Goal: Complete application form

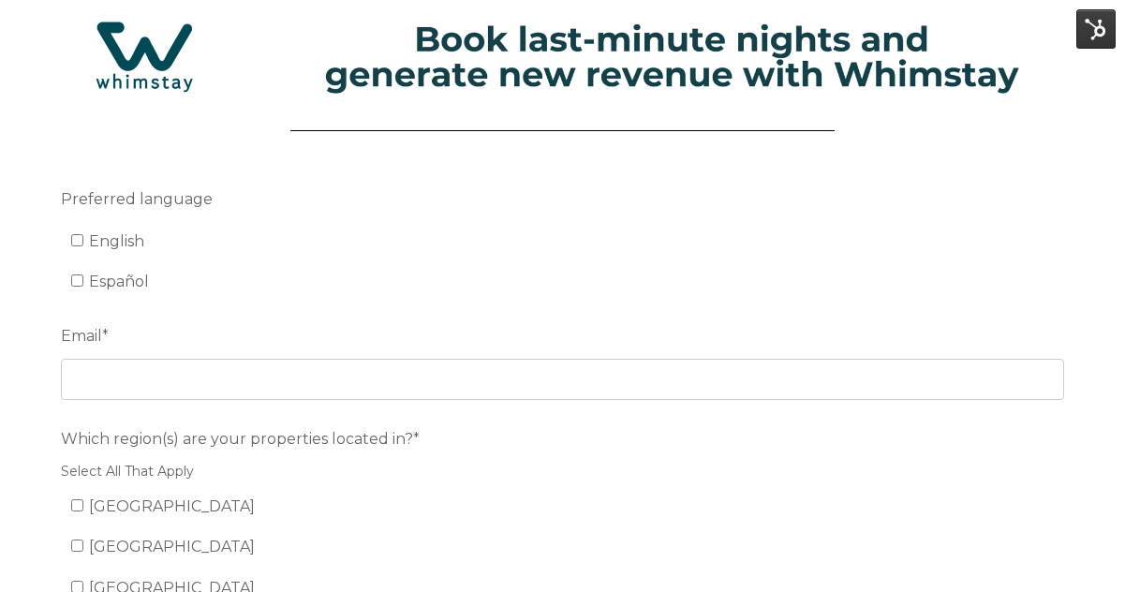
scroll to position [39, 0]
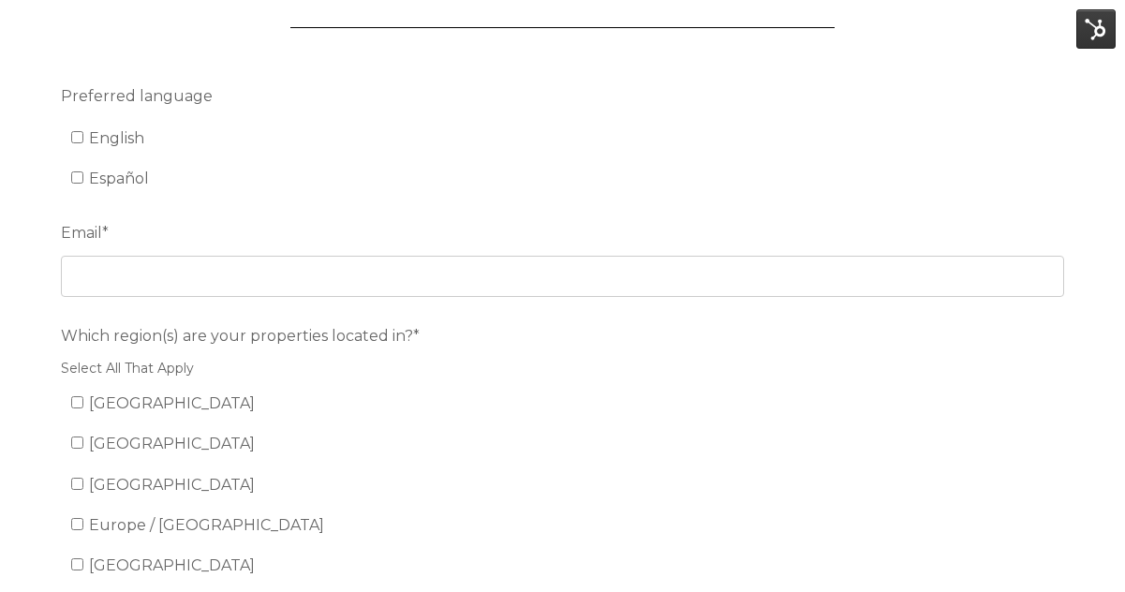
scroll to position [405, 0]
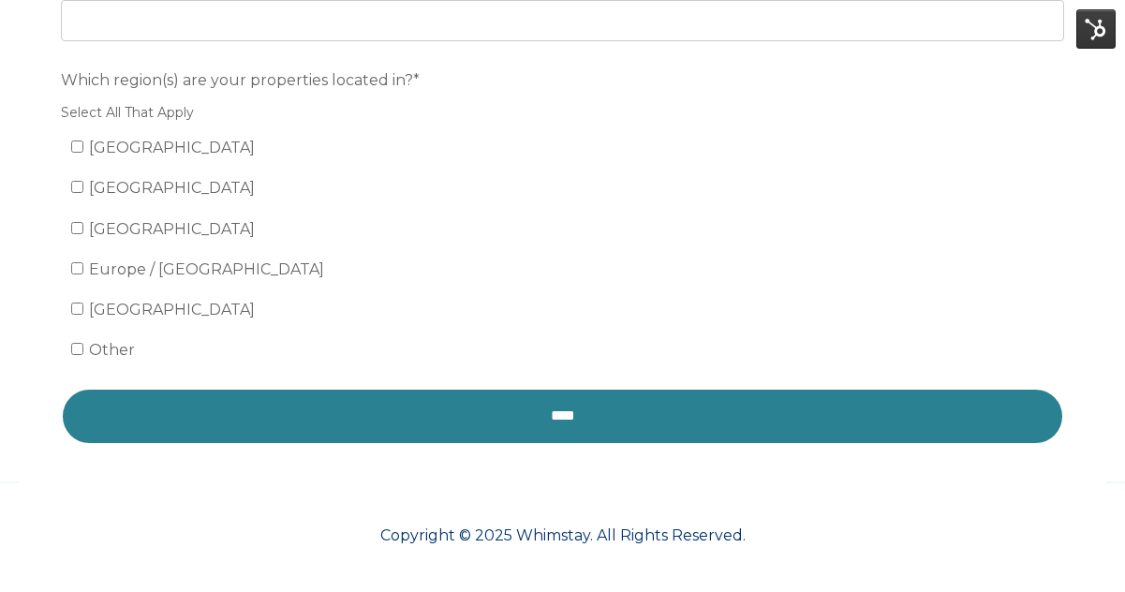
click at [540, 399] on input "****" at bounding box center [562, 416] width 1003 height 56
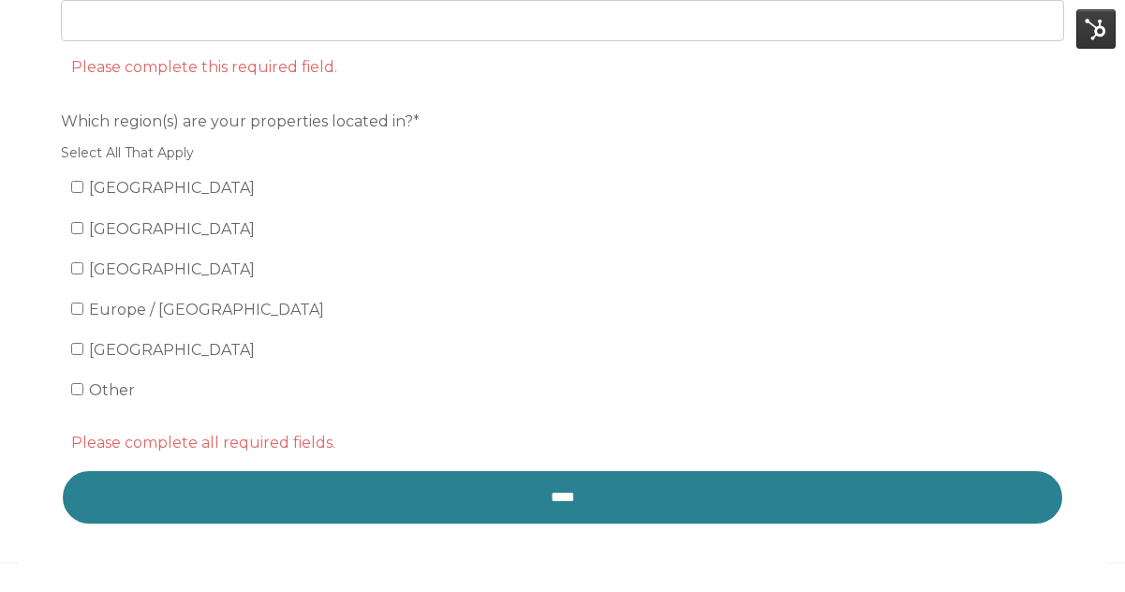
scroll to position [236, 0]
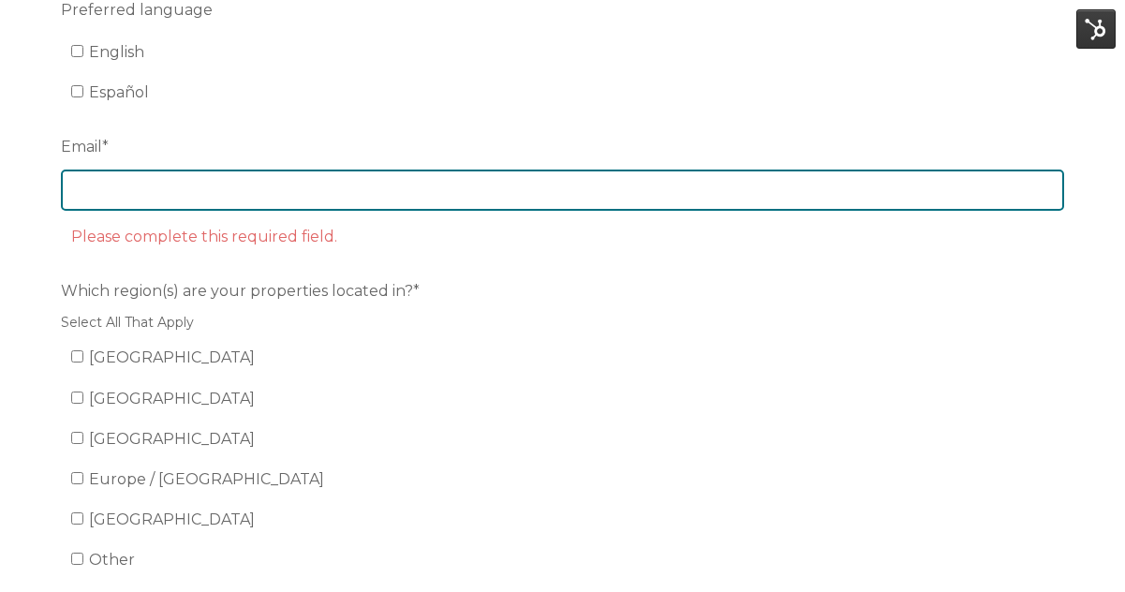
click at [367, 201] on input "Email *" at bounding box center [562, 189] width 1003 height 41
type input "a"
